Goal: Information Seeking & Learning: Check status

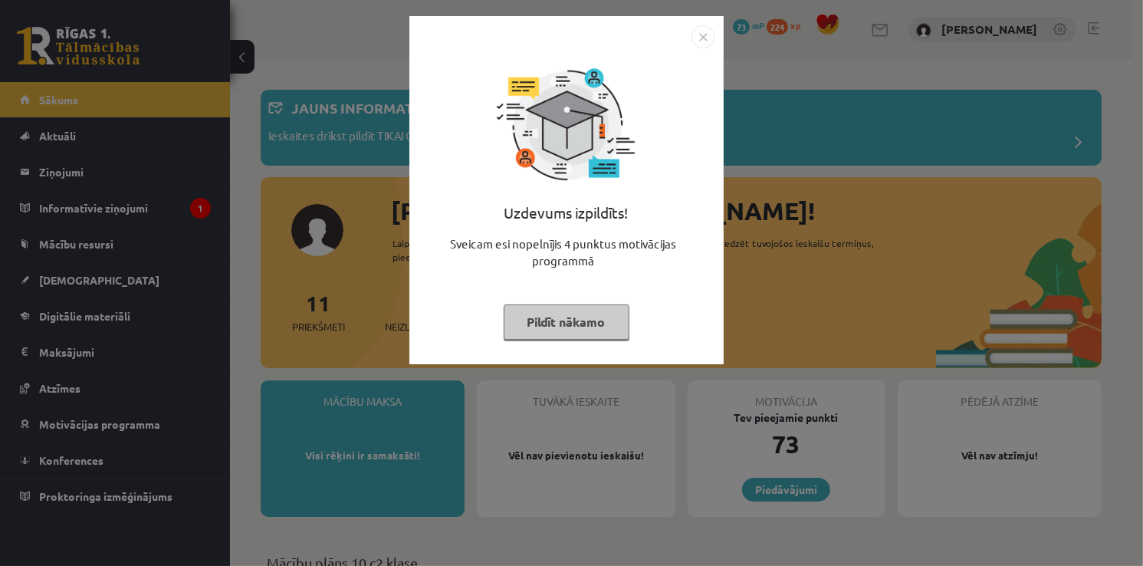
click at [699, 36] on img "Close" at bounding box center [702, 36] width 23 height 23
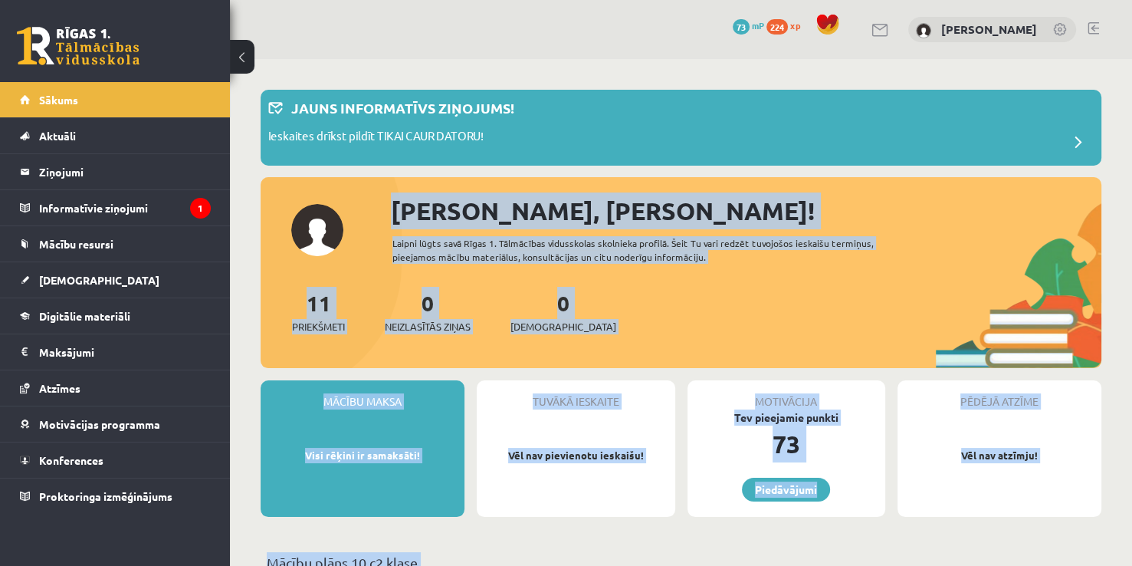
drag, startPoint x: 699, startPoint y: 36, endPoint x: 1110, endPoint y: 181, distance: 435.6
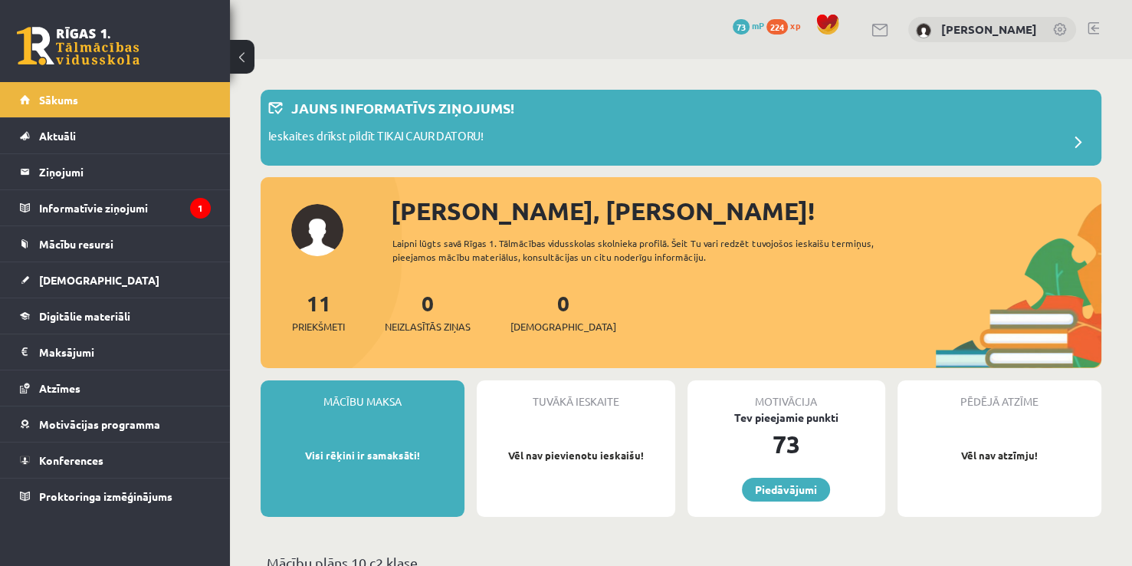
drag, startPoint x: 1110, startPoint y: 181, endPoint x: 1076, endPoint y: 87, distance: 99.4
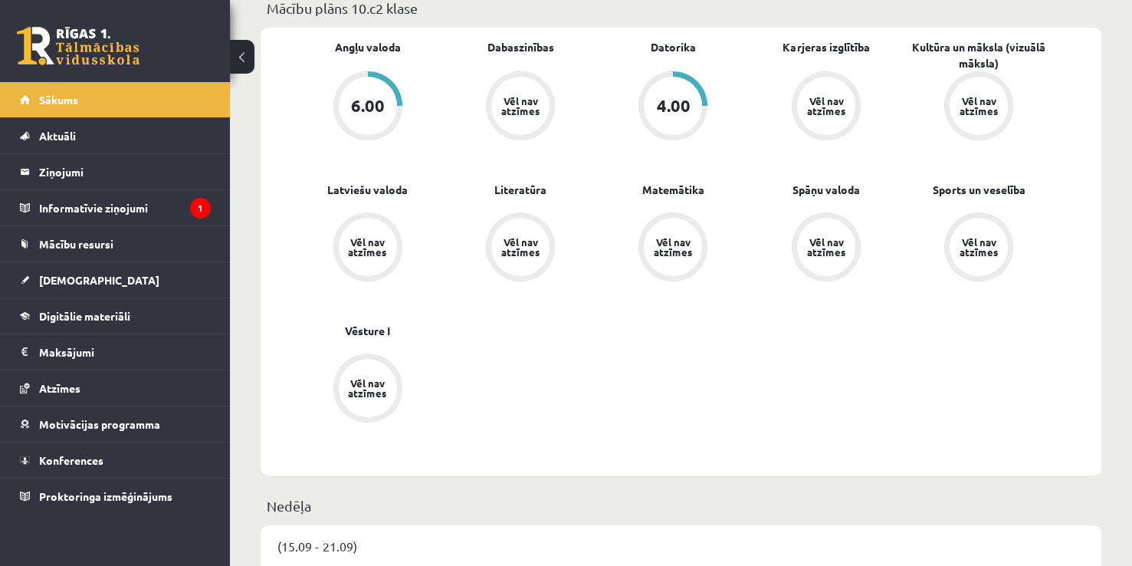
scroll to position [553, 0]
click at [124, 213] on legend "Informatīvie ziņojumi 1" at bounding box center [125, 207] width 172 height 35
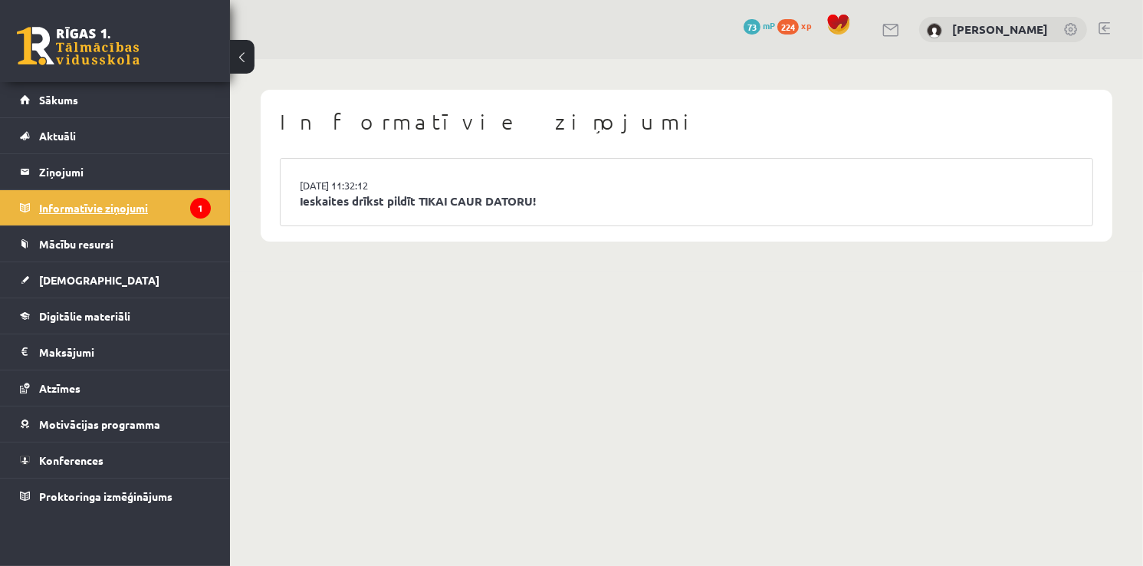
click at [167, 205] on legend "Informatīvie ziņojumi 1" at bounding box center [125, 207] width 172 height 35
click at [590, 193] on link "Ieskaites drīkst pildīt TIKAI CAUR DATORU!" at bounding box center [686, 201] width 773 height 18
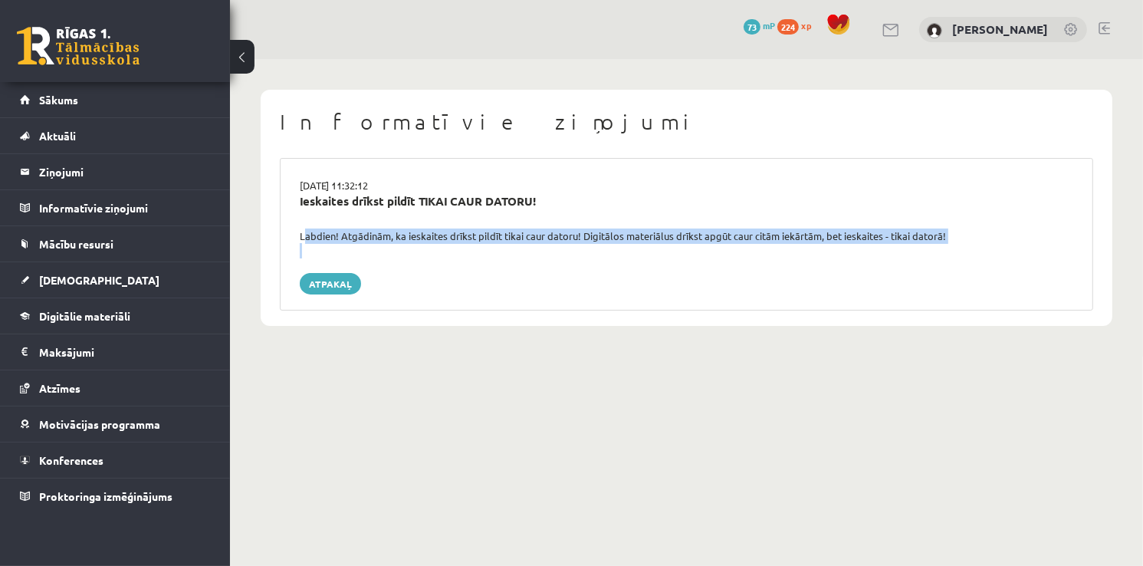
drag, startPoint x: 301, startPoint y: 234, endPoint x: 878, endPoint y: 158, distance: 582.1
click at [709, 257] on div "15.09.2025 11:32:12 Ieskaites drīkst pildīt TIKAI CAUR DATORU! Labdien! Atgādin…" at bounding box center [686, 234] width 813 height 153
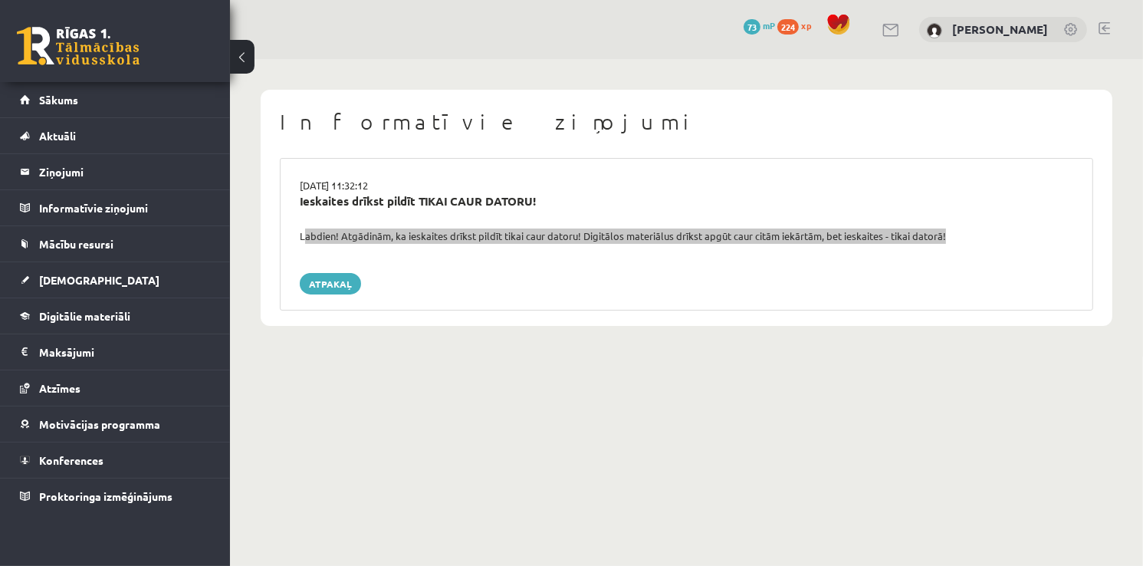
copy div "Labdien! Atgādinām, ka ieskaites drīkst pildīt tikai caur datoru! Digitālos mat…"
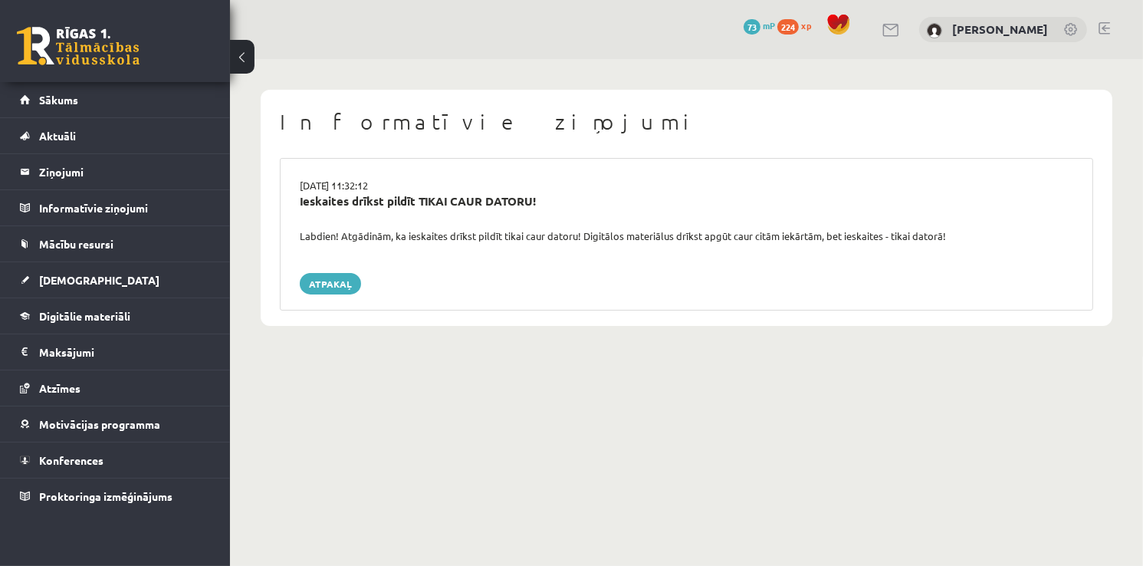
click at [514, 179] on div "15.09.2025 11:32:12" at bounding box center [686, 185] width 796 height 15
click at [126, 176] on legend "Ziņojumi 0" at bounding box center [125, 171] width 172 height 35
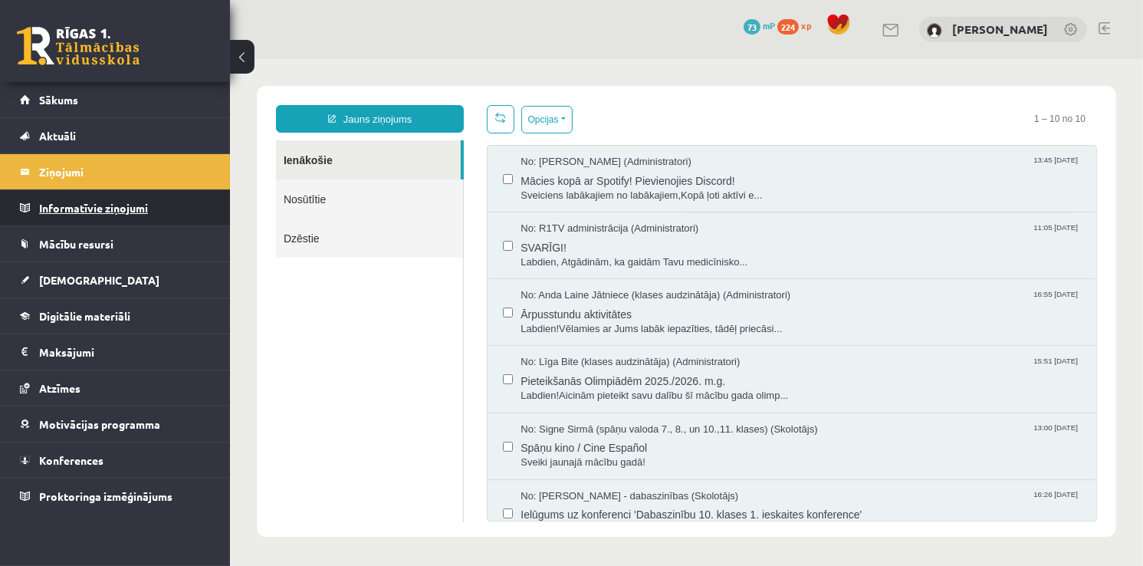
click at [120, 215] on legend "Informatīvie ziņojumi 0" at bounding box center [125, 207] width 172 height 35
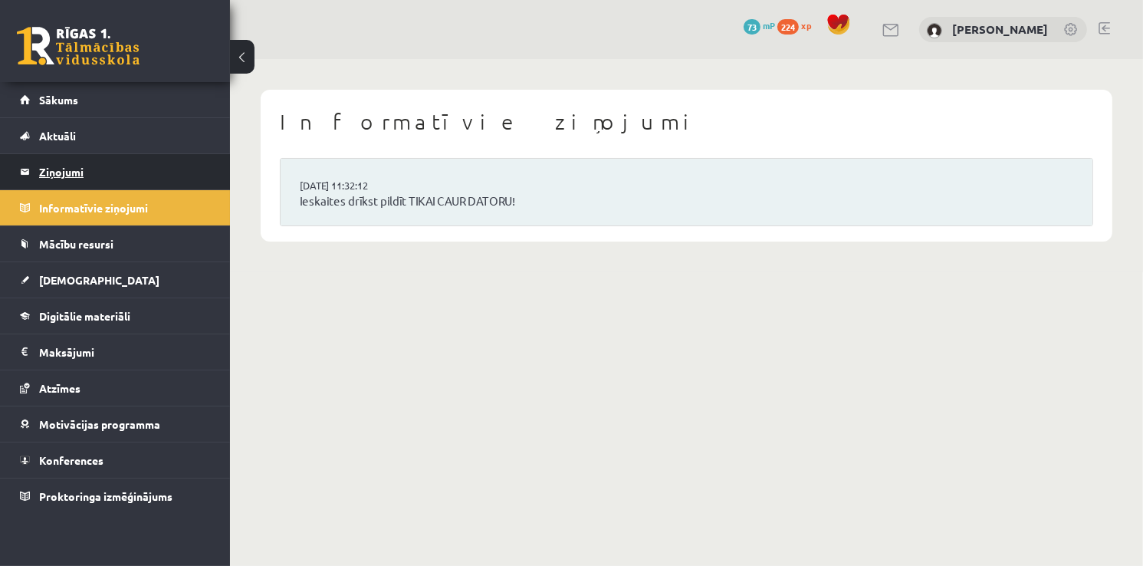
click at [41, 163] on legend "Ziņojumi 0" at bounding box center [125, 171] width 172 height 35
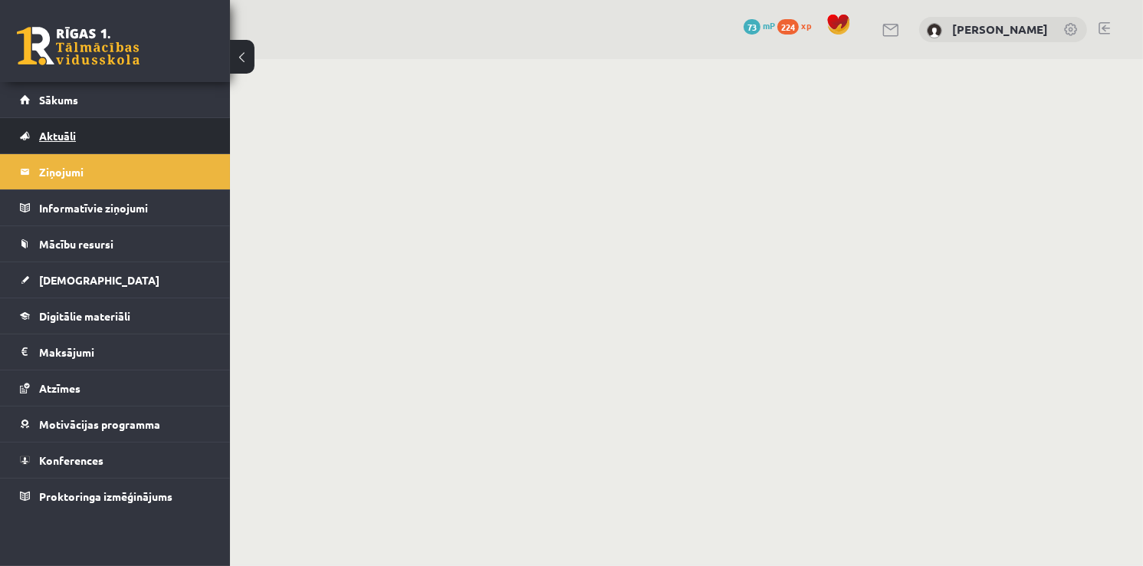
click at [71, 135] on span "Aktuāli" at bounding box center [57, 136] width 37 height 14
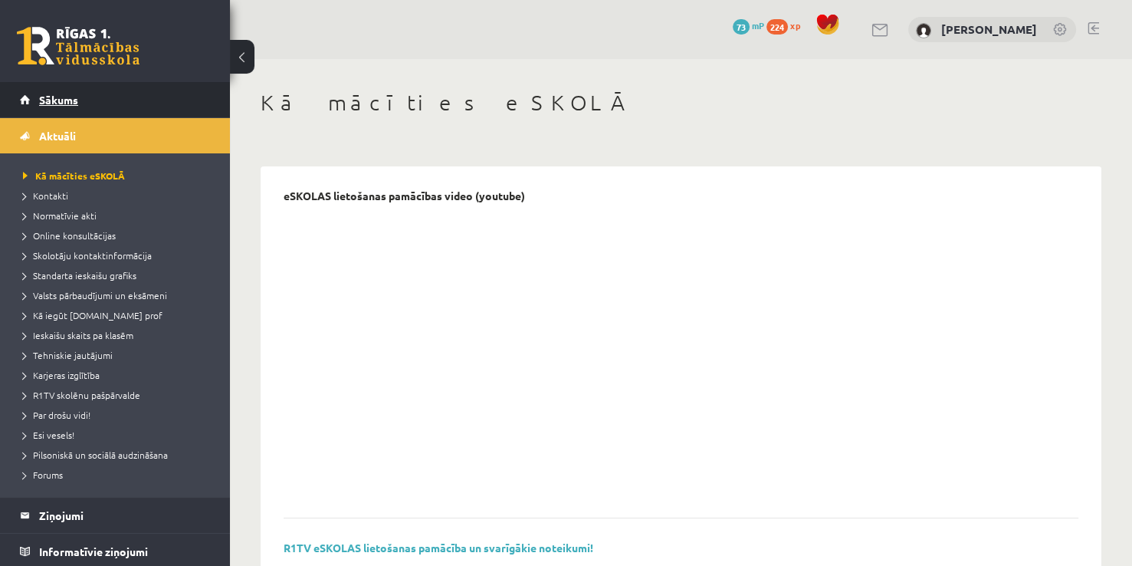
click at [124, 95] on link "Sākums" at bounding box center [115, 99] width 191 height 35
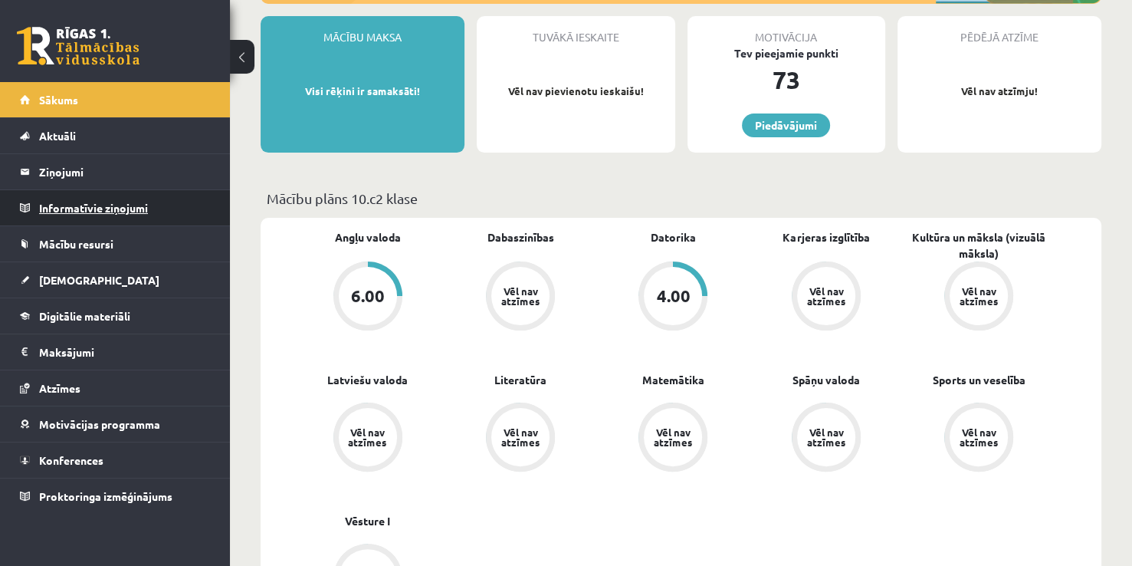
scroll to position [276, 0]
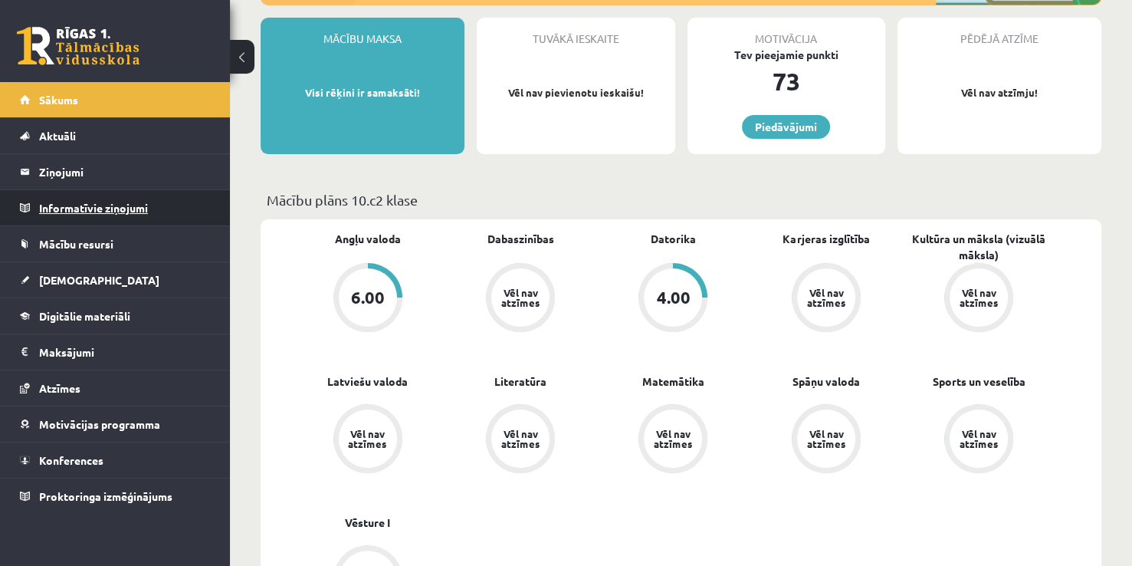
click at [122, 218] on legend "Informatīvie ziņojumi 0" at bounding box center [125, 207] width 172 height 35
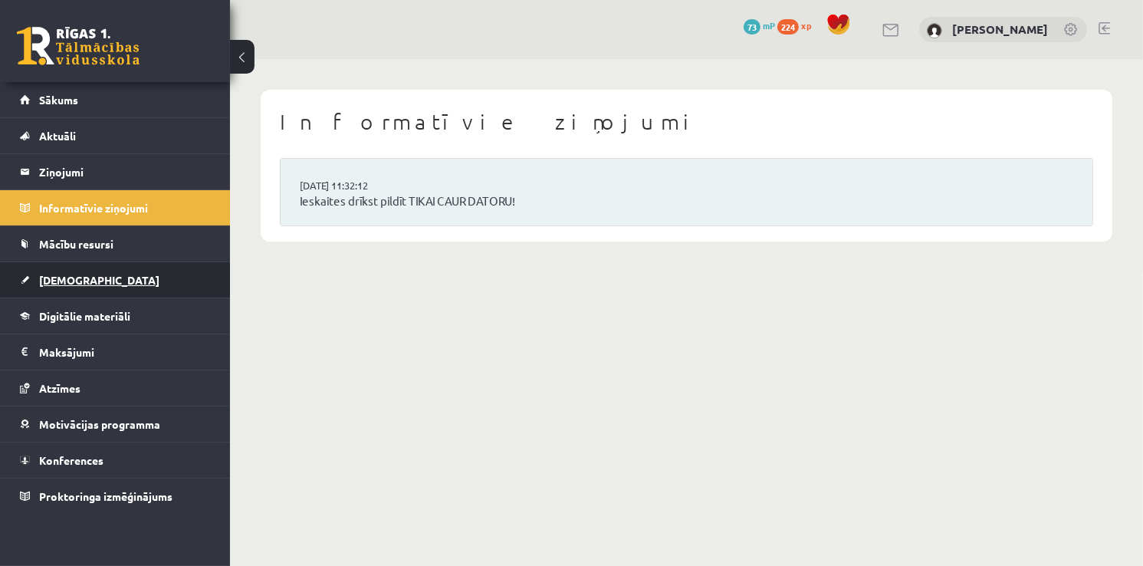
click at [103, 277] on link "[DEMOGRAPHIC_DATA]" at bounding box center [115, 279] width 191 height 35
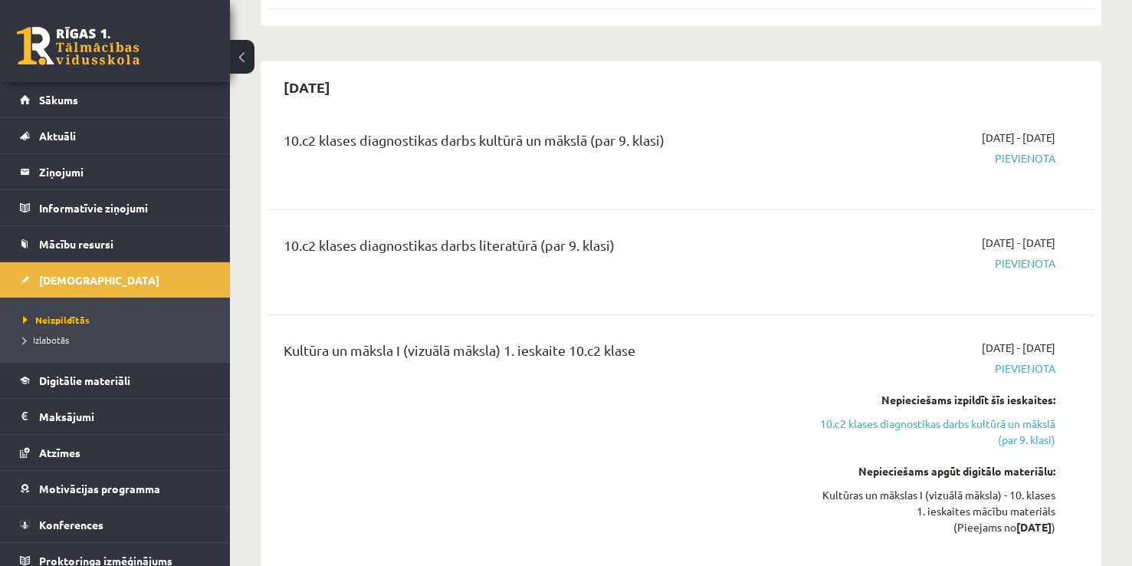
scroll to position [325, 0]
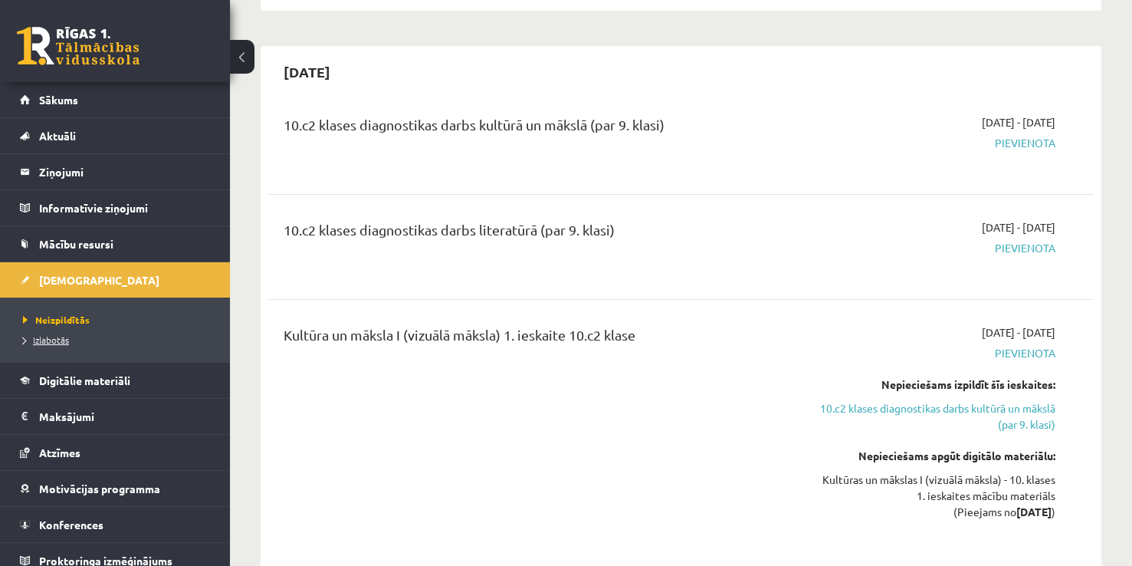
click at [105, 336] on link "Izlabotās" at bounding box center [119, 340] width 192 height 14
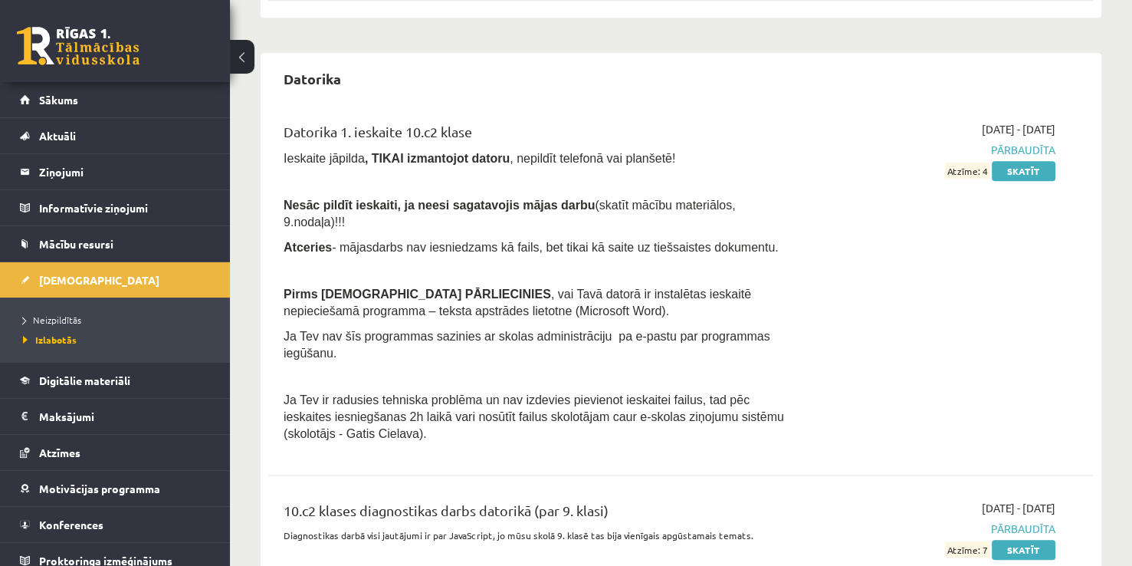
scroll to position [765, 0]
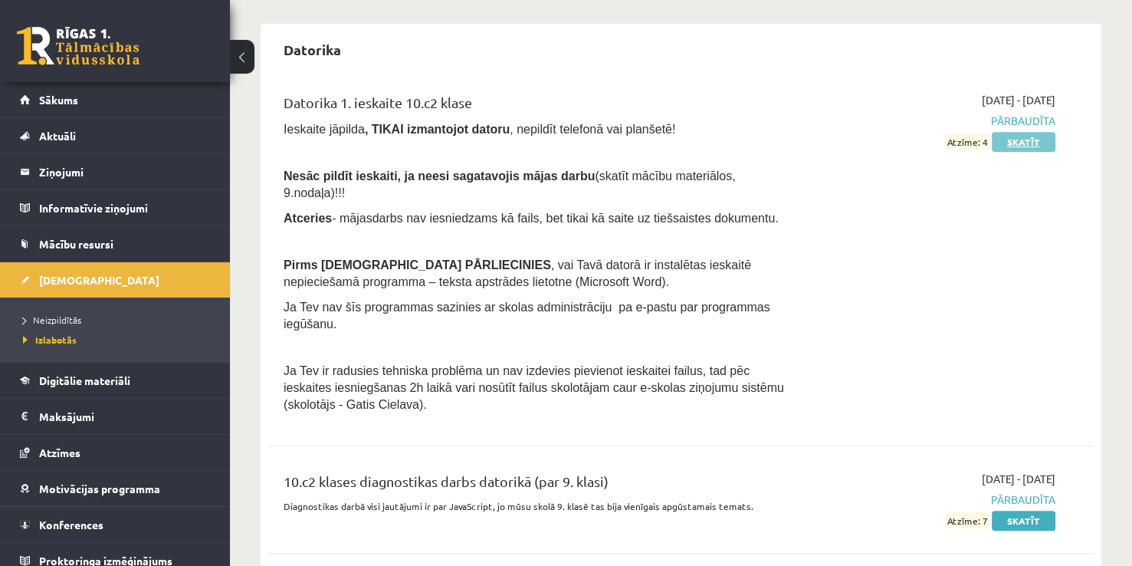
click at [1012, 144] on link "Skatīt" at bounding box center [1024, 142] width 64 height 20
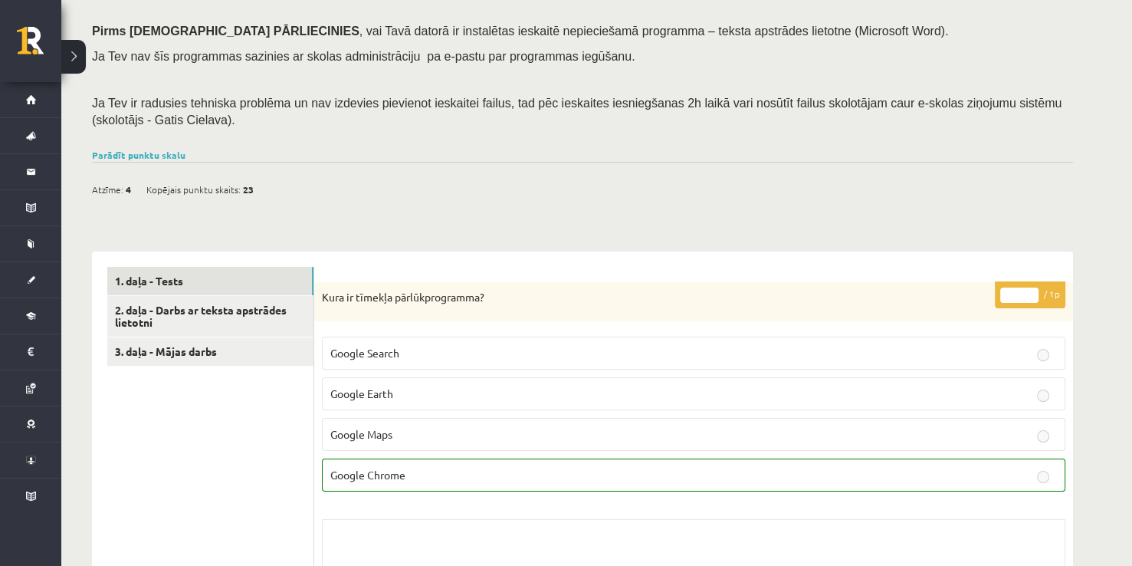
scroll to position [215, 0]
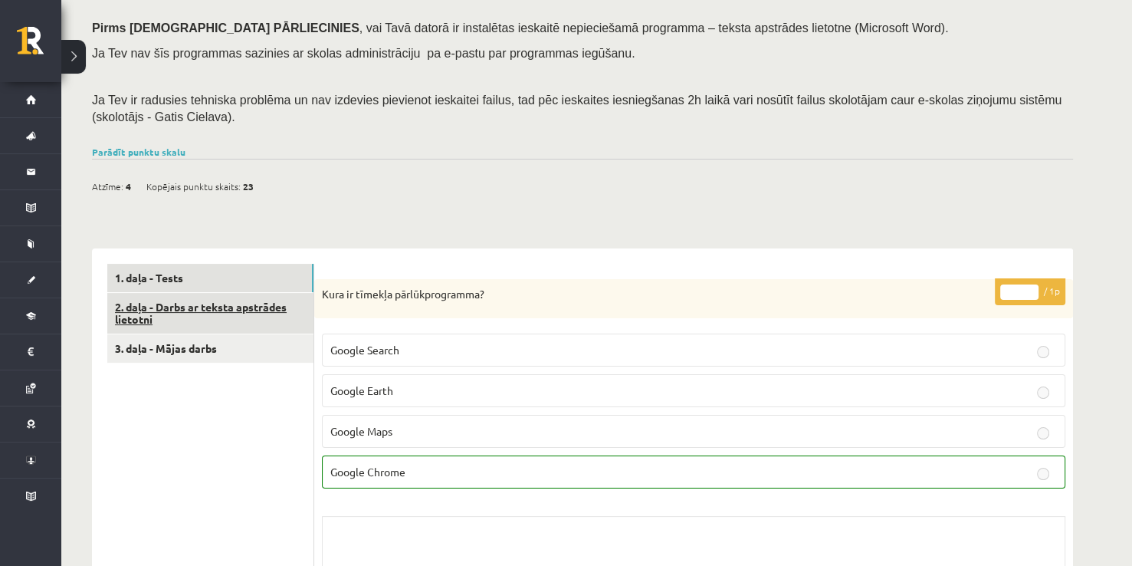
click at [247, 307] on link "2. daļa - Darbs ar teksta apstrādes lietotni" at bounding box center [210, 313] width 206 height 41
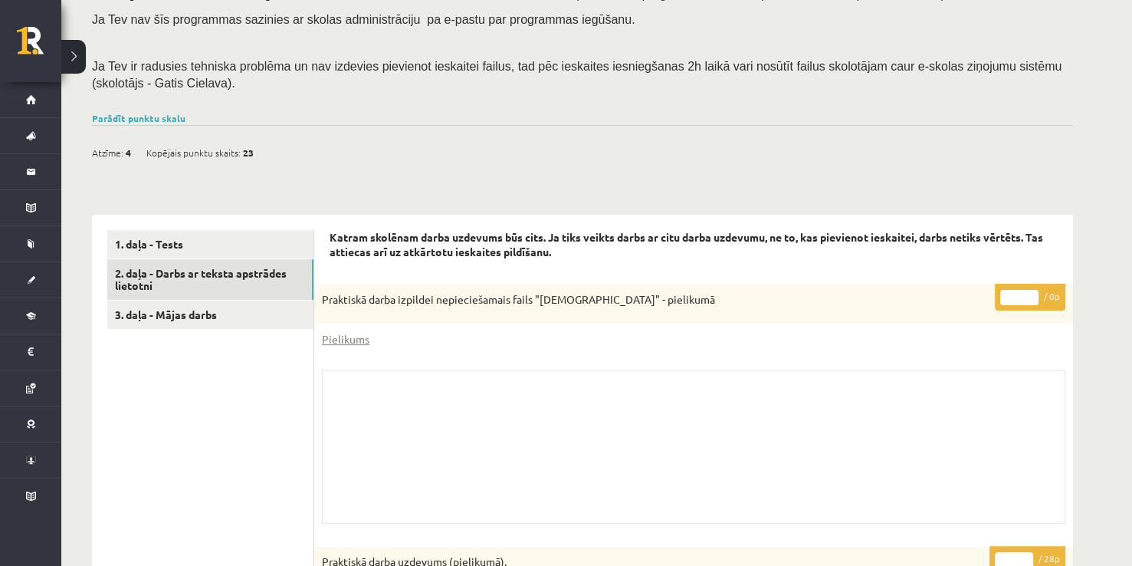
scroll to position [225, 0]
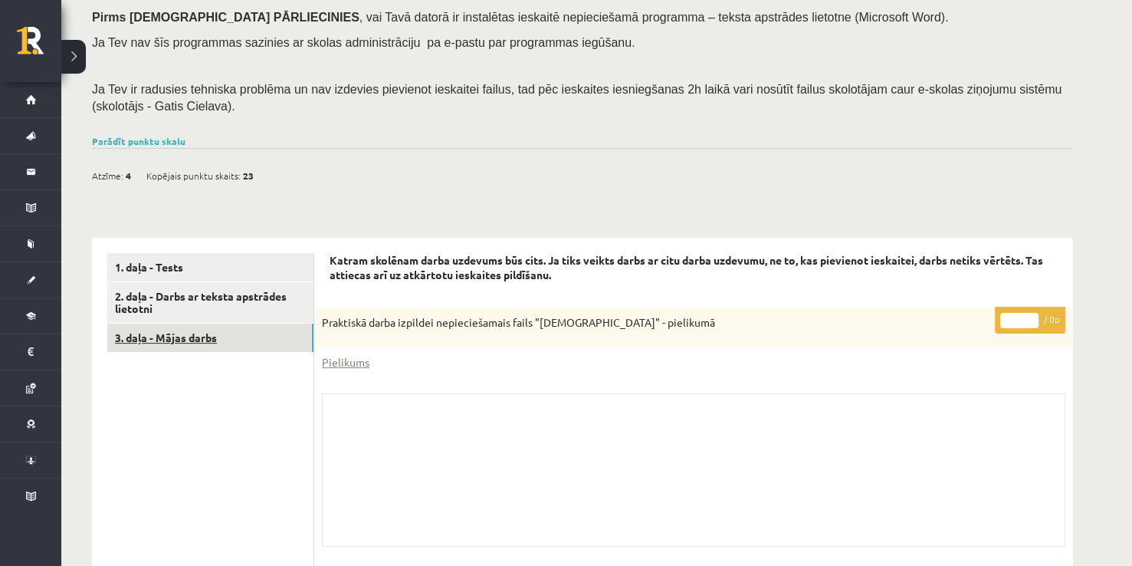
click at [238, 343] on link "3. daļa - Mājas darbs" at bounding box center [210, 337] width 206 height 28
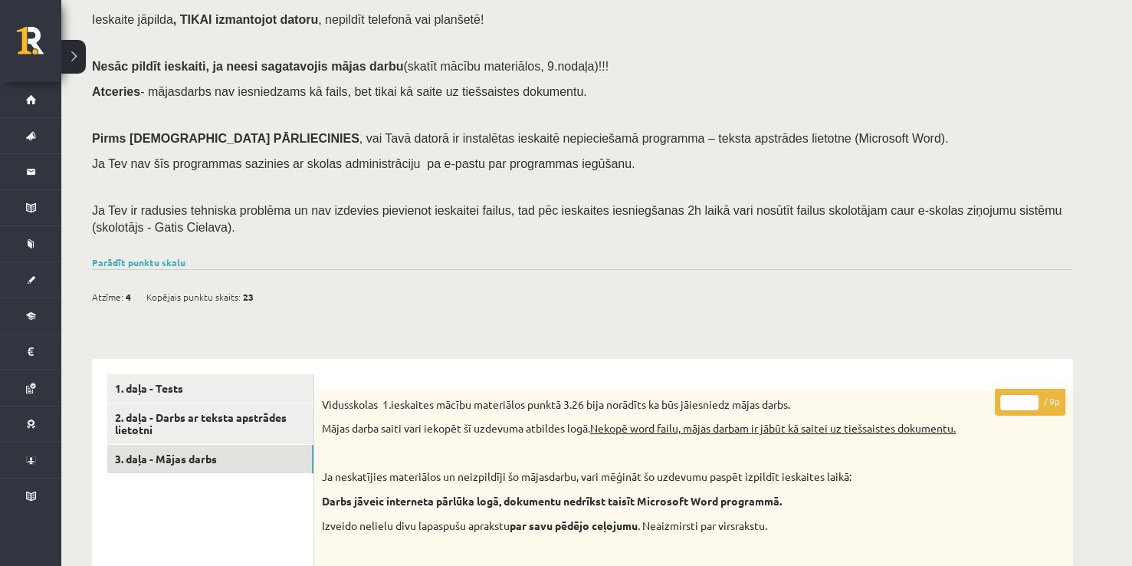
scroll to position [0, 0]
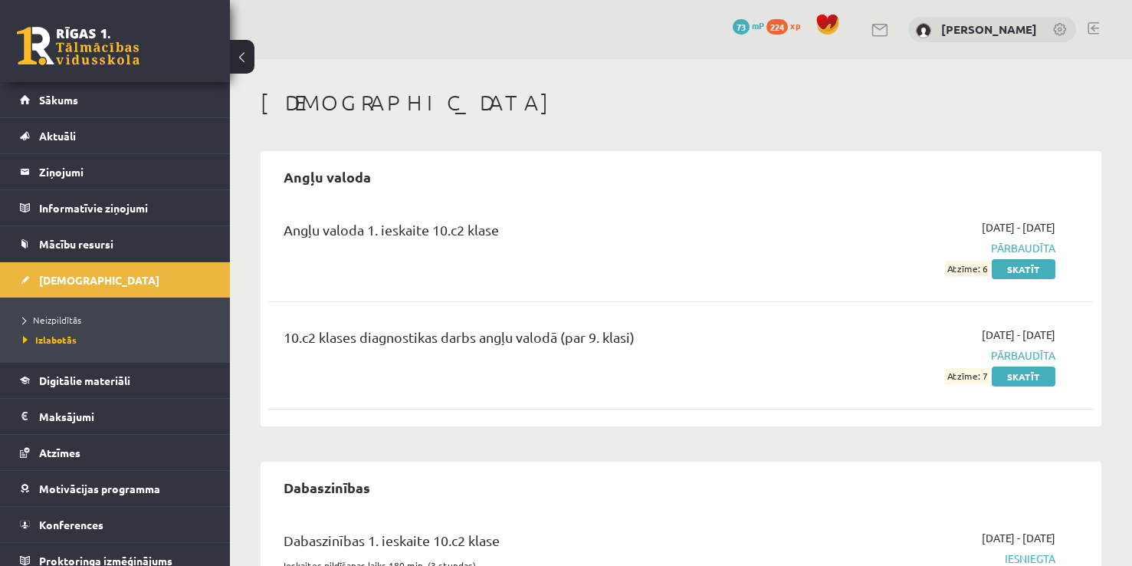
scroll to position [765, 0]
